Goal: Task Accomplishment & Management: Complete application form

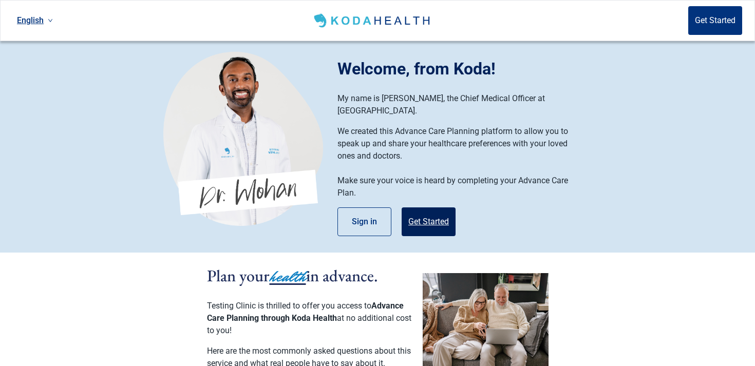
click at [436, 211] on button "Get Started" at bounding box center [429, 222] width 54 height 29
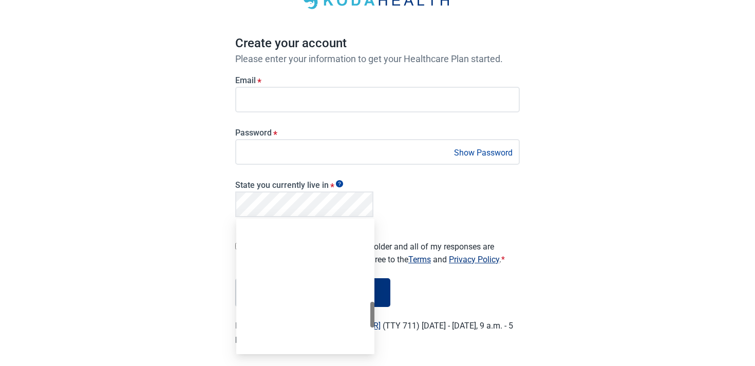
scroll to position [460, 0]
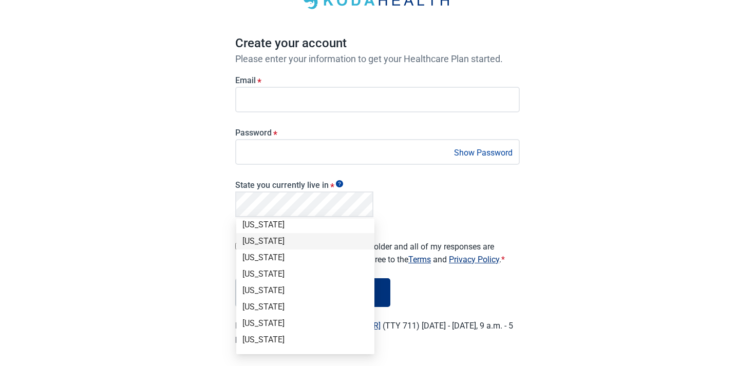
click at [191, 262] on div "English Sign in Create your account Please enter your information to get your H…" at bounding box center [377, 148] width 755 height 444
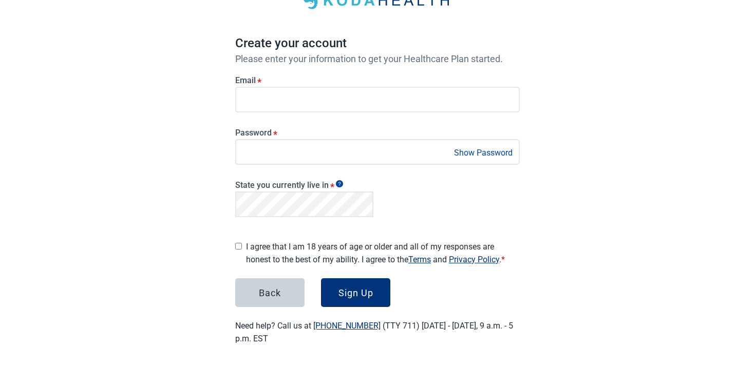
click at [243, 243] on div "I agree that I am 18 years of age or older and all of my responses are honest t…" at bounding box center [377, 251] width 285 height 30
click at [351, 283] on button "Sign Up" at bounding box center [355, 292] width 69 height 29
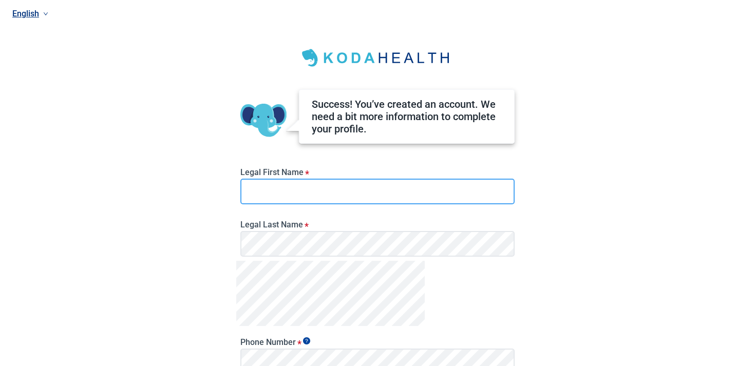
click at [315, 189] on input "Legal First Name *" at bounding box center [377, 192] width 274 height 26
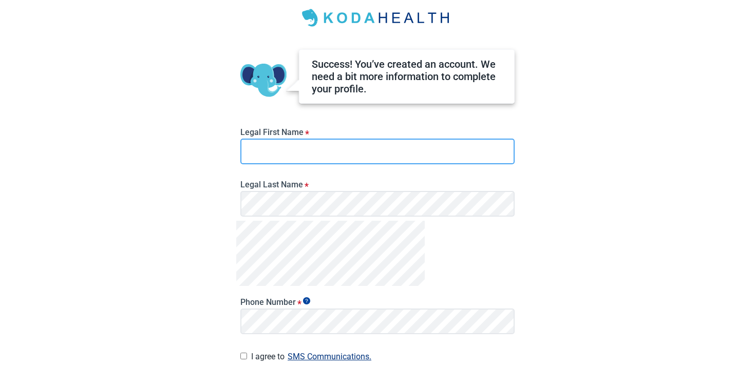
scroll to position [41, 0]
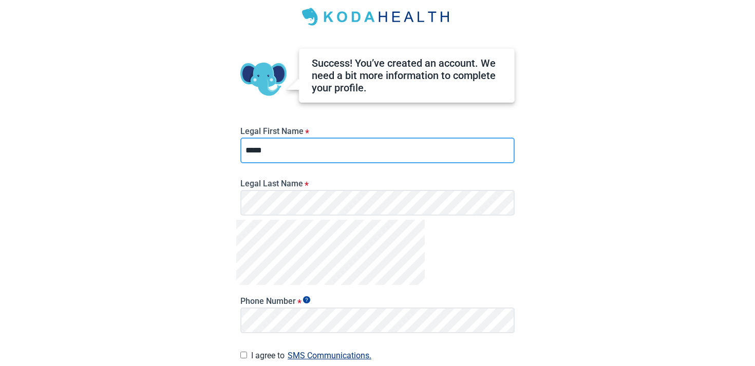
click at [319, 152] on input "*****" at bounding box center [377, 151] width 274 height 26
type input "******"
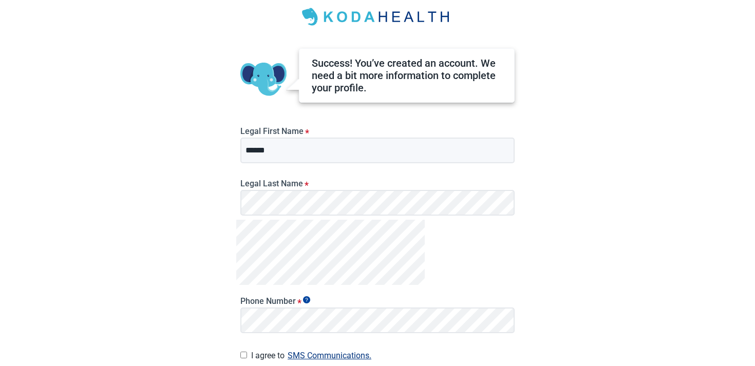
click at [214, 287] on div "English Success! You’ve created an account. We need a bit more information to c…" at bounding box center [377, 142] width 755 height 366
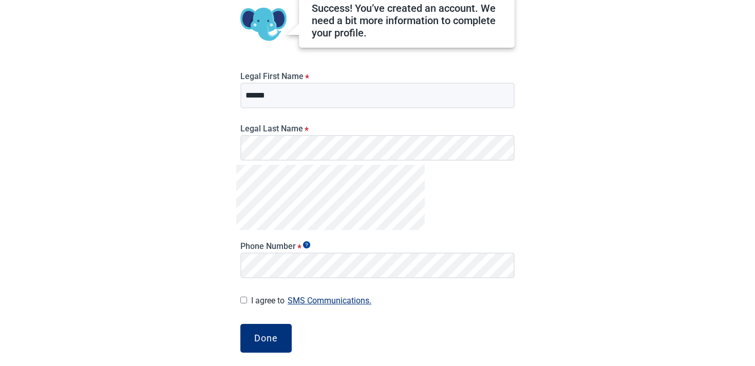
scroll to position [117, 0]
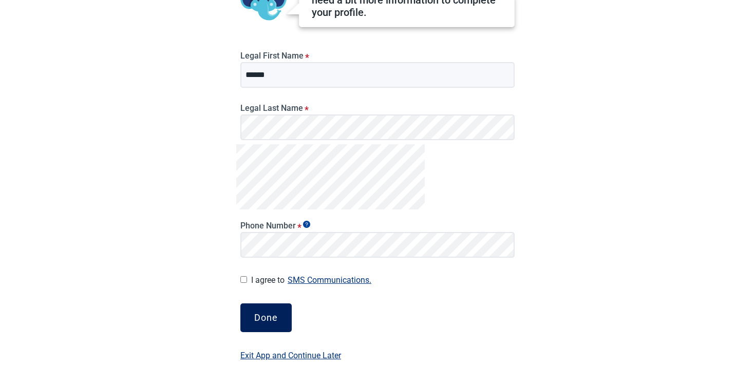
click at [260, 324] on button "Done" at bounding box center [265, 318] width 51 height 29
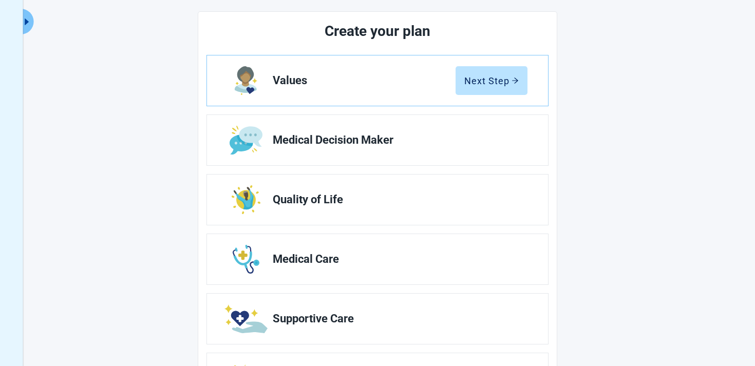
click at [575, 185] on main "Welcome Tanvir! Let’s get your plan created. First, we will start with learning…" at bounding box center [377, 179] width 565 height 467
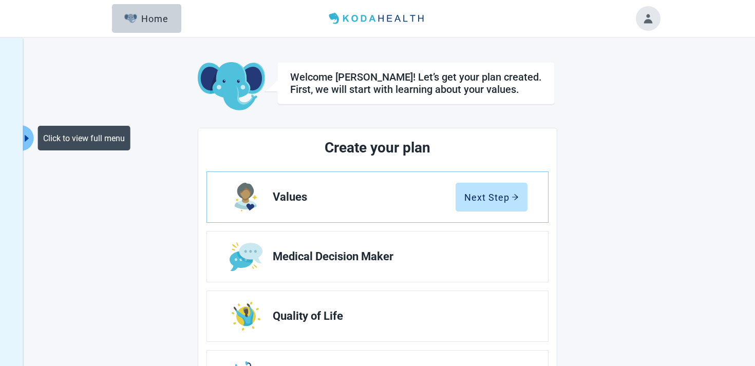
click at [29, 134] on icon "caret-right" at bounding box center [27, 139] width 10 height 10
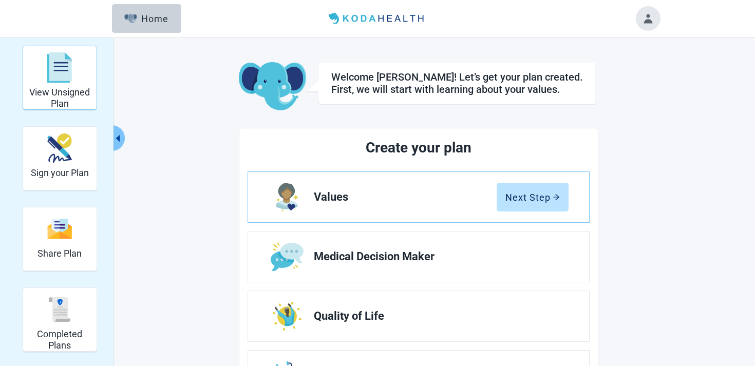
click at [41, 82] on div "View Unsigned Plan" at bounding box center [59, 67] width 65 height 39
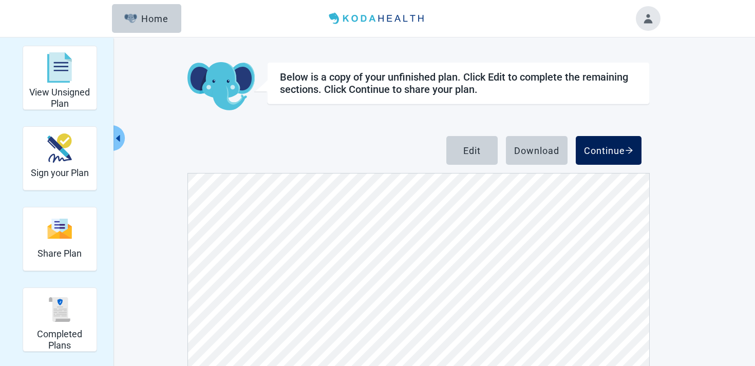
click at [591, 160] on button "Continue" at bounding box center [609, 150] width 66 height 29
